Goal: Find specific page/section: Find specific page/section

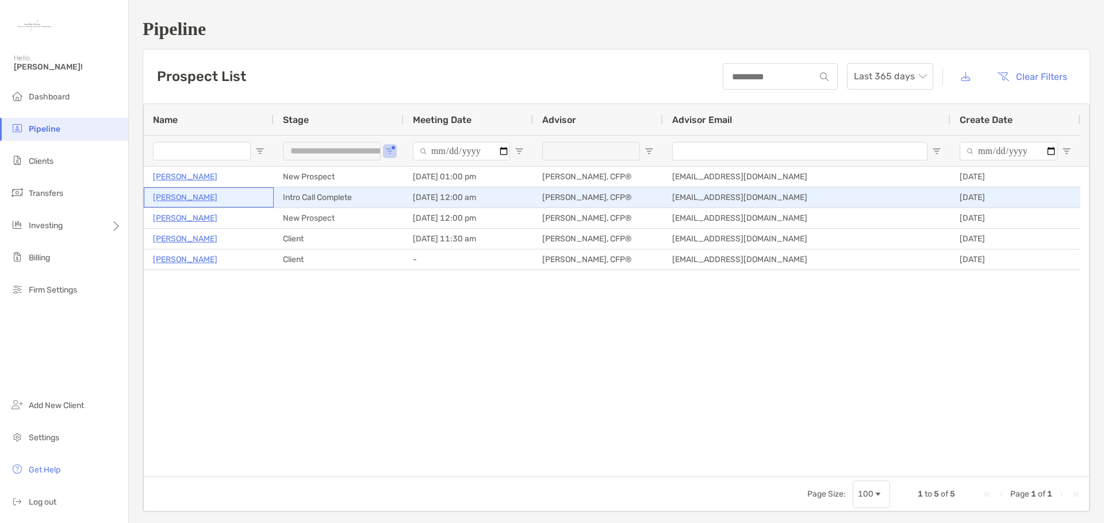
click at [199, 195] on p "[PERSON_NAME]" at bounding box center [185, 197] width 64 height 14
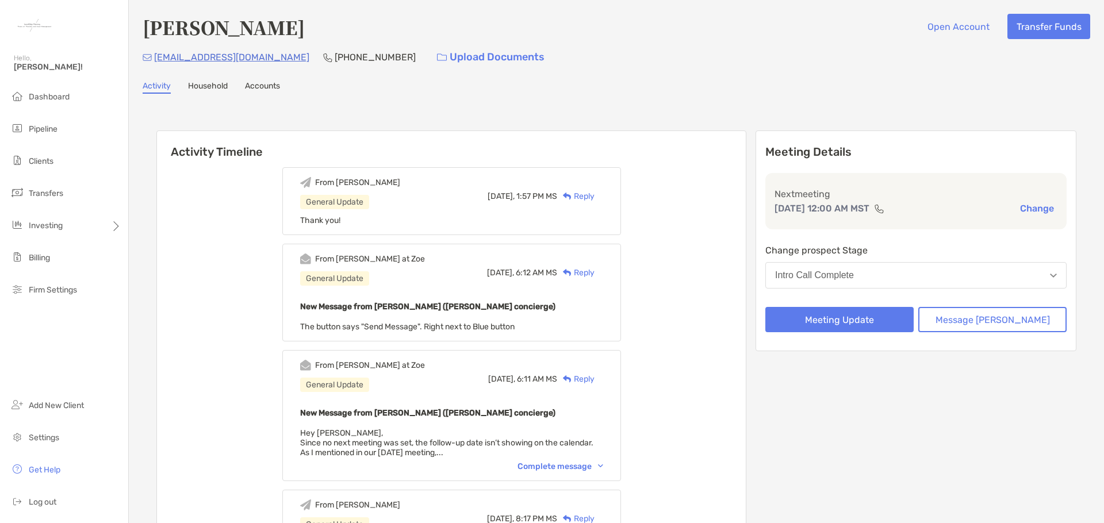
click at [268, 84] on link "Accounts" at bounding box center [262, 87] width 35 height 13
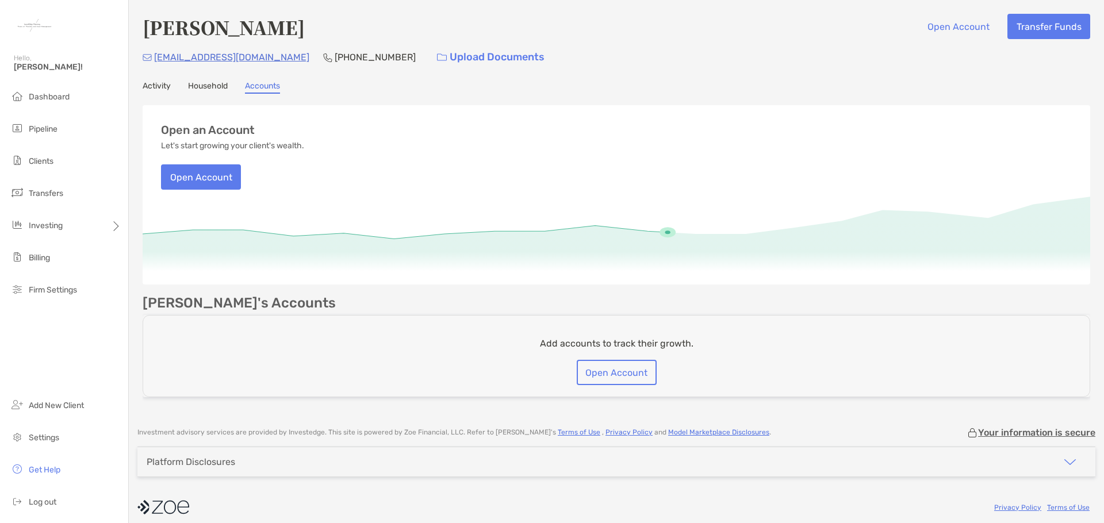
click at [217, 88] on link "Household" at bounding box center [208, 87] width 40 height 13
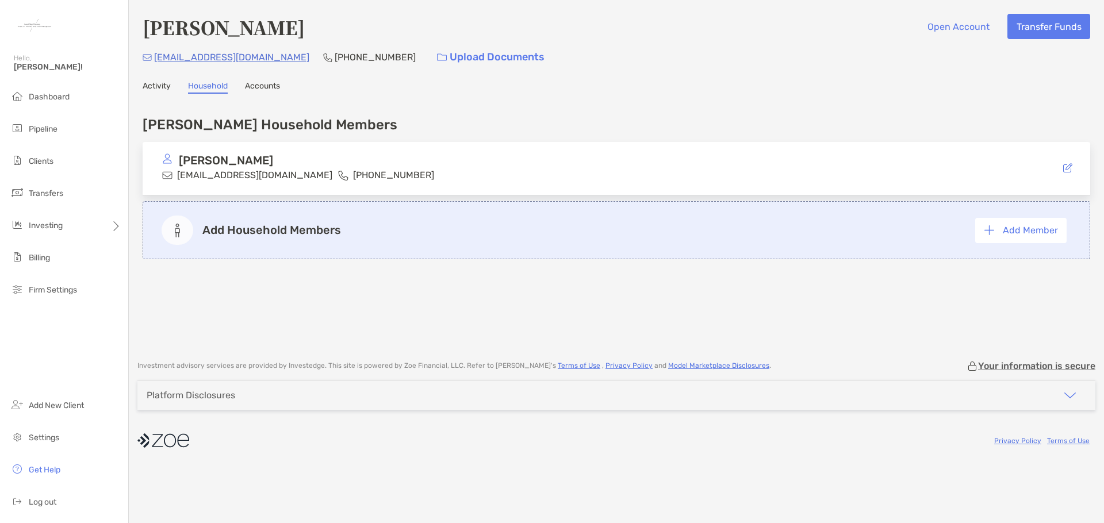
click at [152, 89] on link "Activity" at bounding box center [157, 87] width 28 height 13
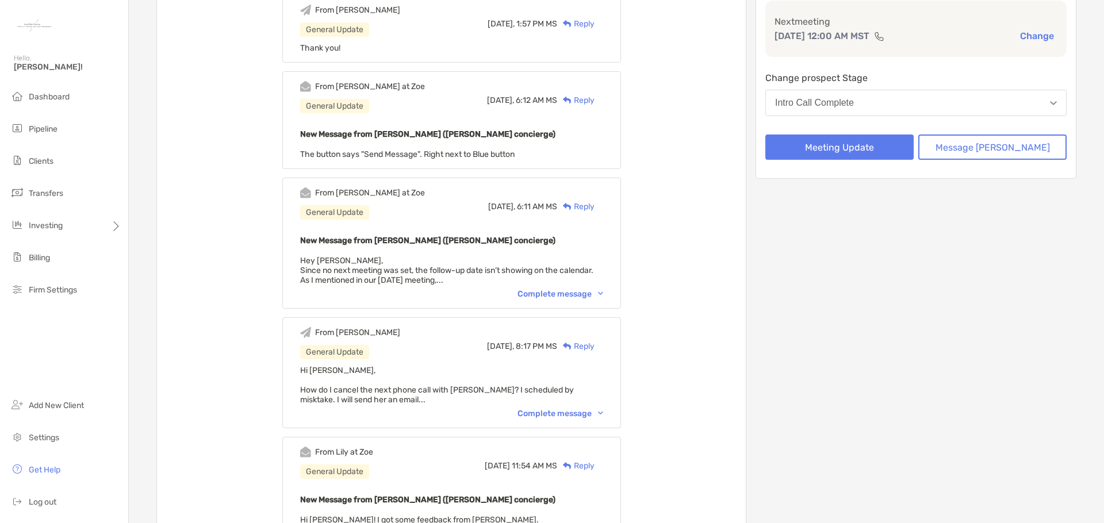
scroll to position [230, 0]
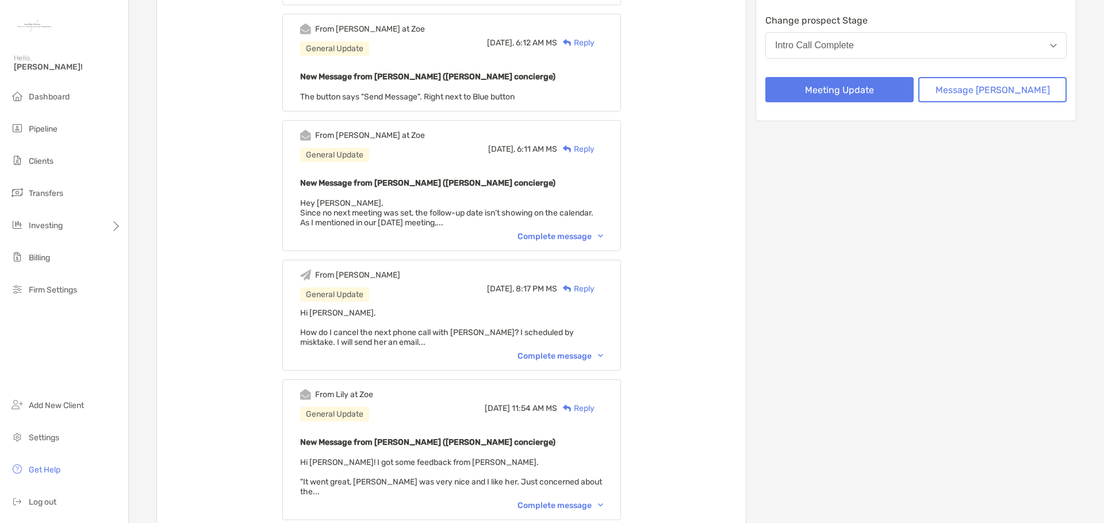
click at [550, 355] on div "Complete message" at bounding box center [561, 356] width 86 height 10
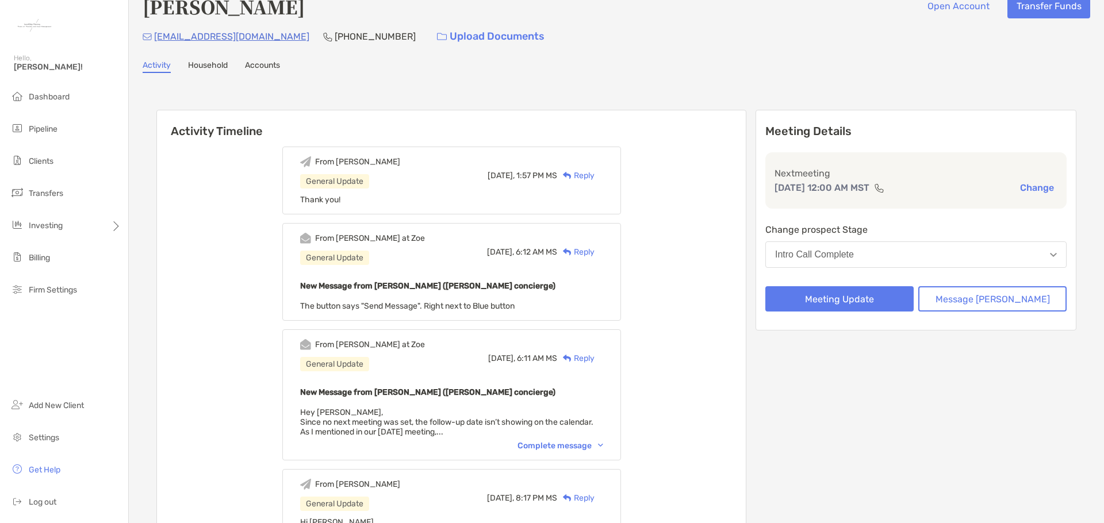
scroll to position [0, 0]
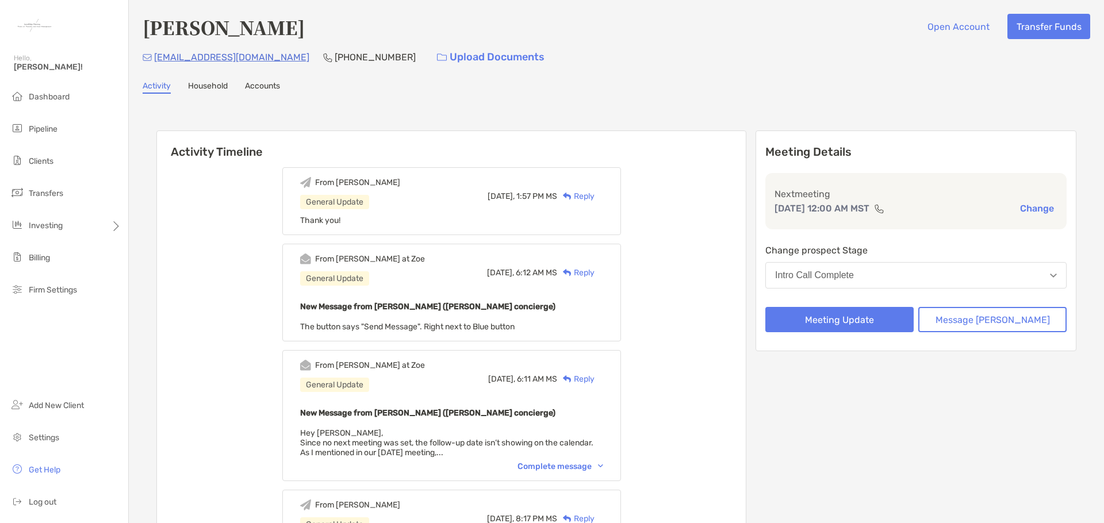
click at [573, 90] on div "Activity Household Accounts" at bounding box center [617, 87] width 948 height 13
click at [60, 98] on span "Dashboard" at bounding box center [49, 97] width 41 height 10
